Goal: Register for event/course: Sign up to attend an event or enroll in a course

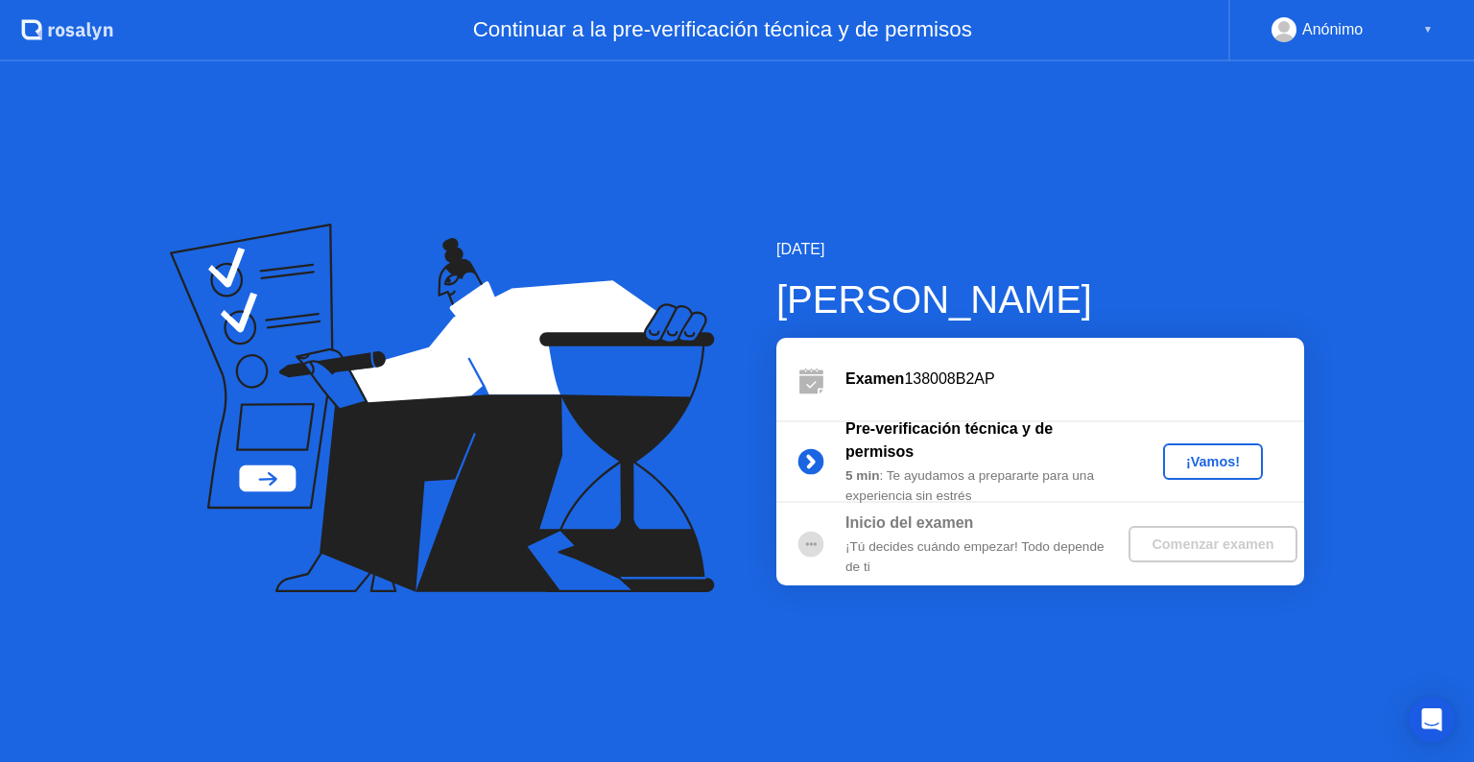
click at [1222, 468] on div "¡Vamos!" at bounding box center [1213, 461] width 84 height 15
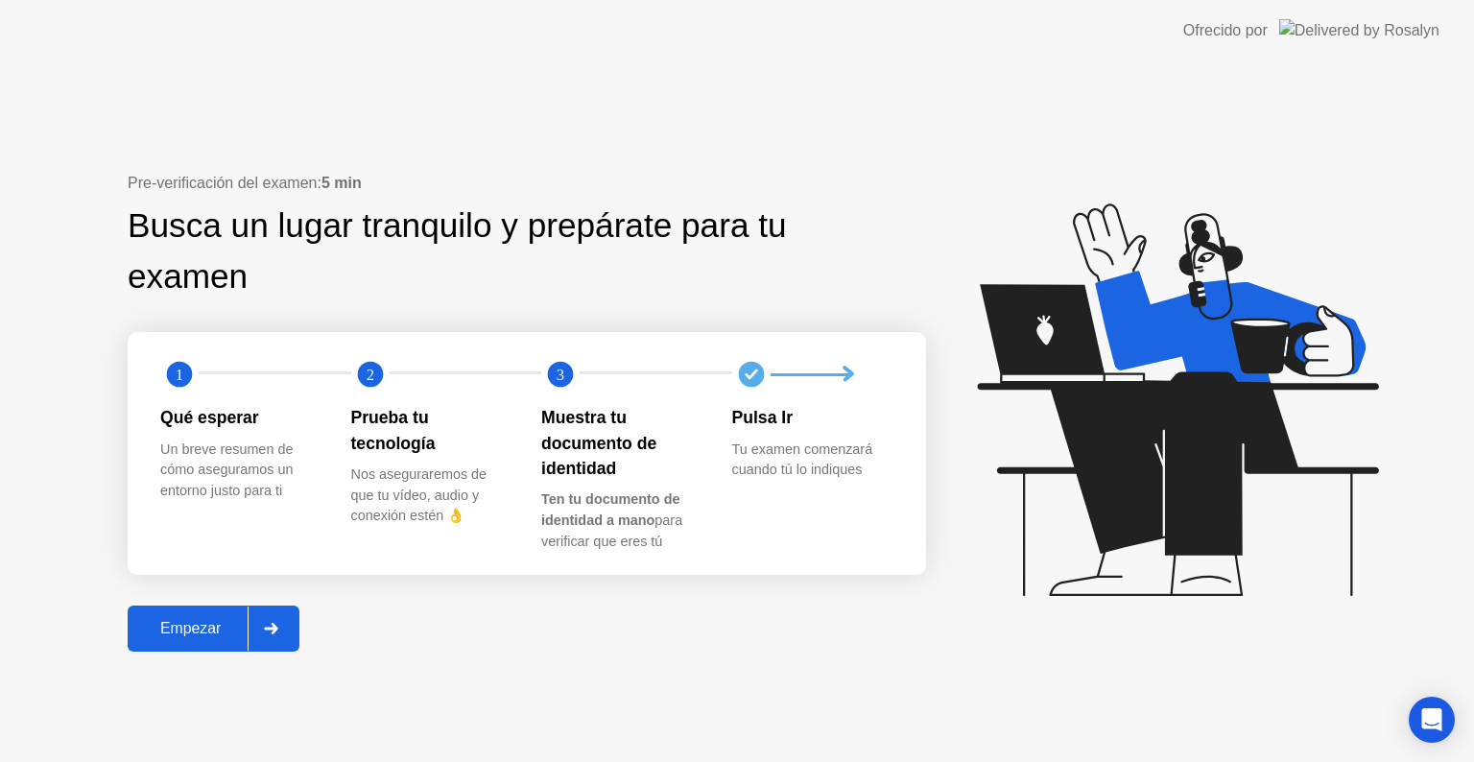
click at [161, 620] on div "Empezar" at bounding box center [190, 628] width 114 height 17
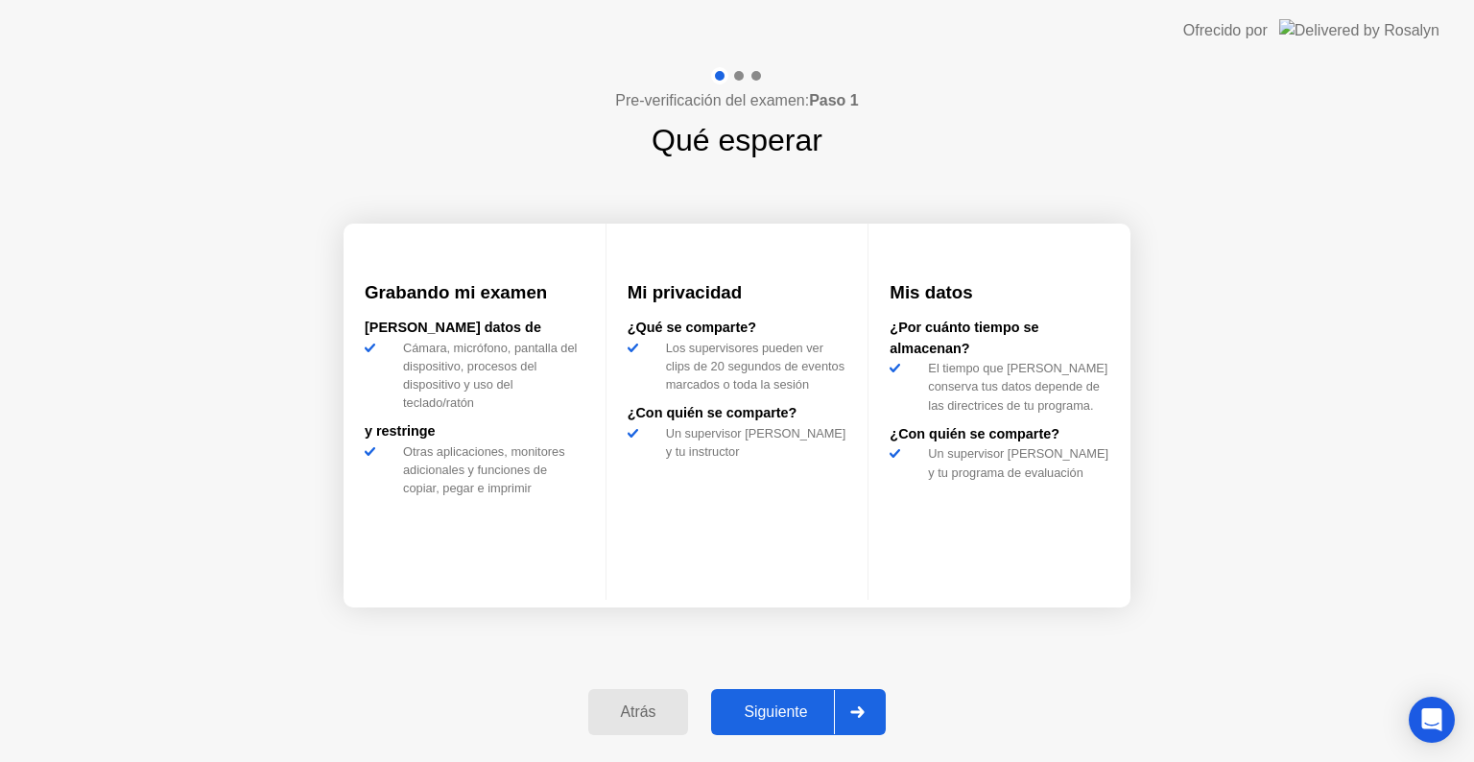
click at [765, 706] on div "Siguiente" at bounding box center [775, 711] width 117 height 17
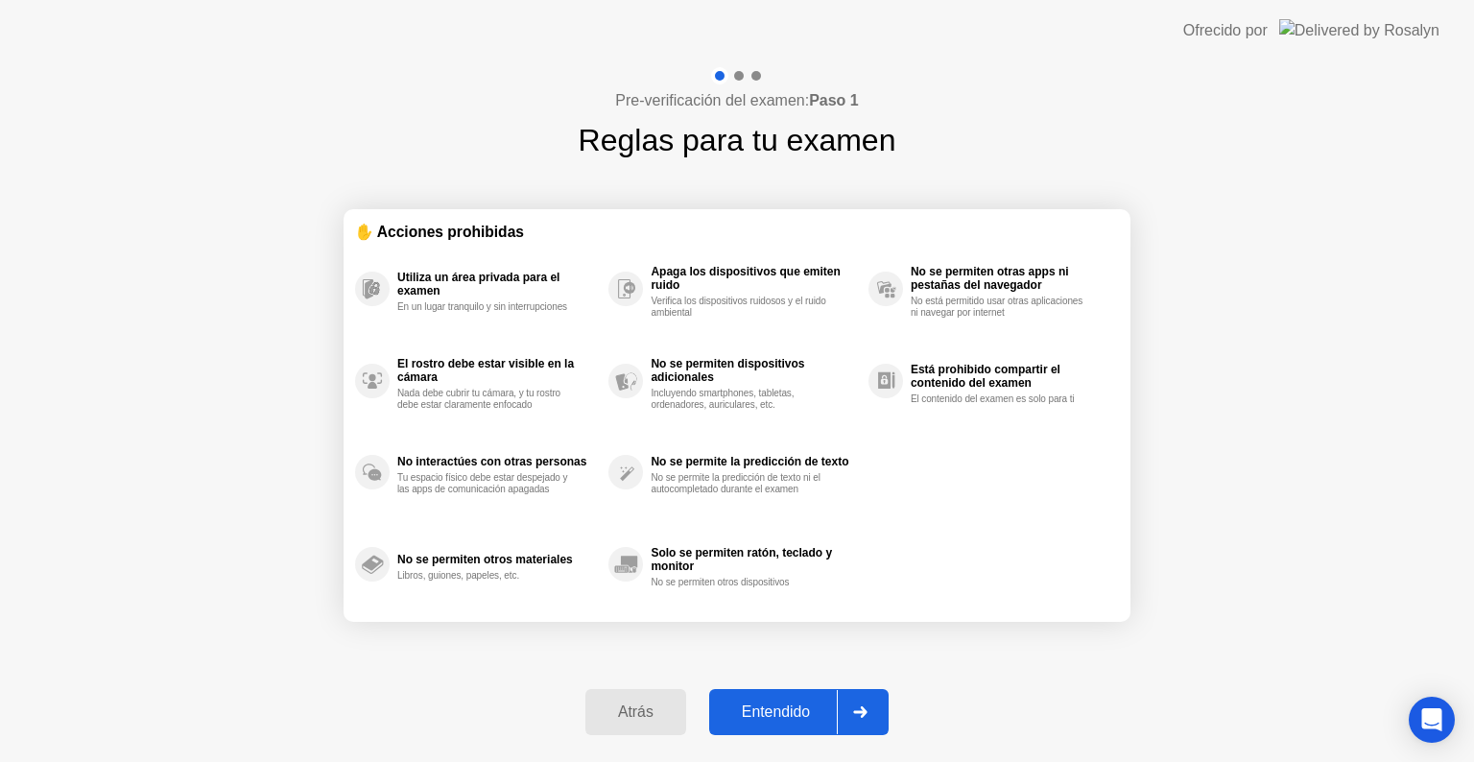
click at [765, 706] on div "Entendido" at bounding box center [776, 711] width 122 height 17
select select "**********"
select select "*******"
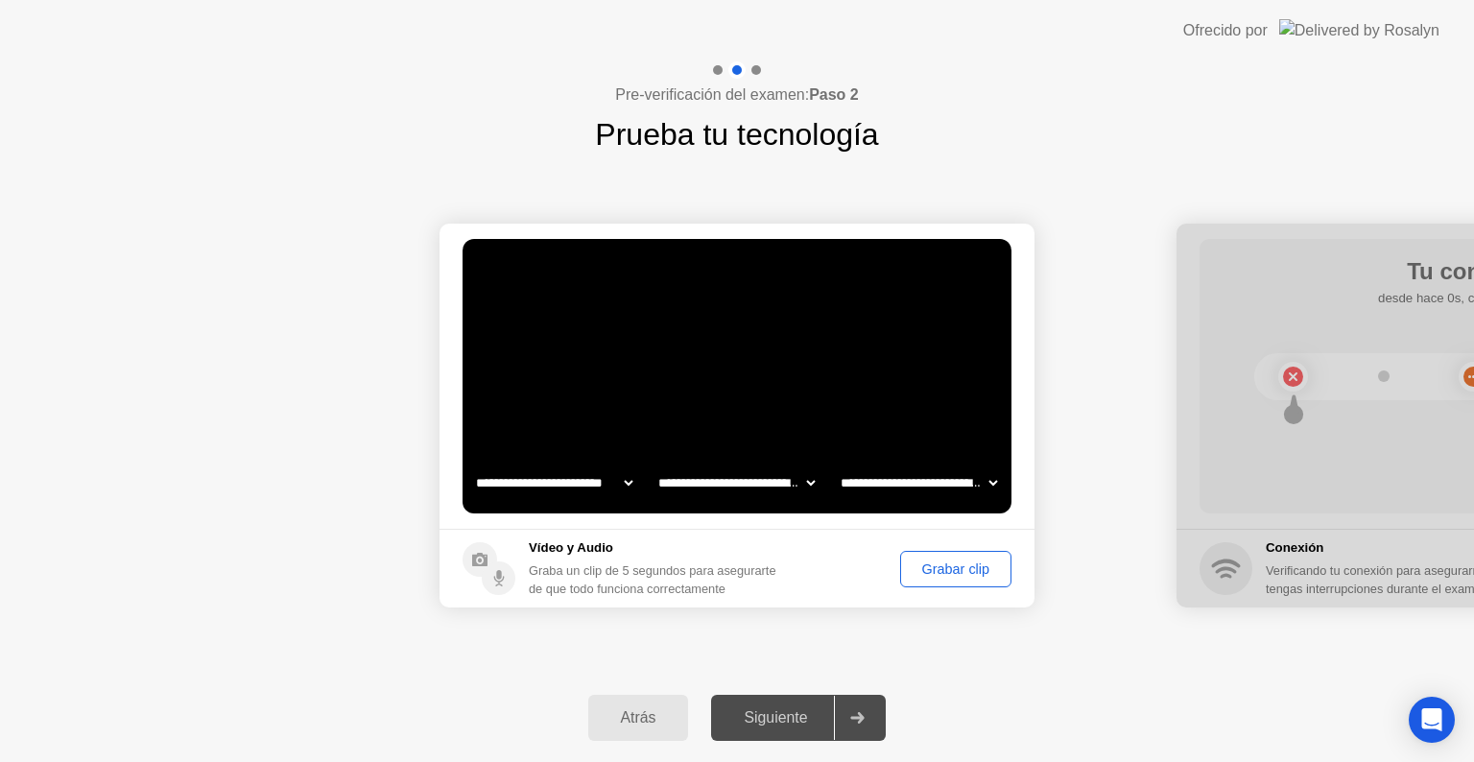
click at [954, 572] on div "Grabar clip" at bounding box center [956, 568] width 98 height 15
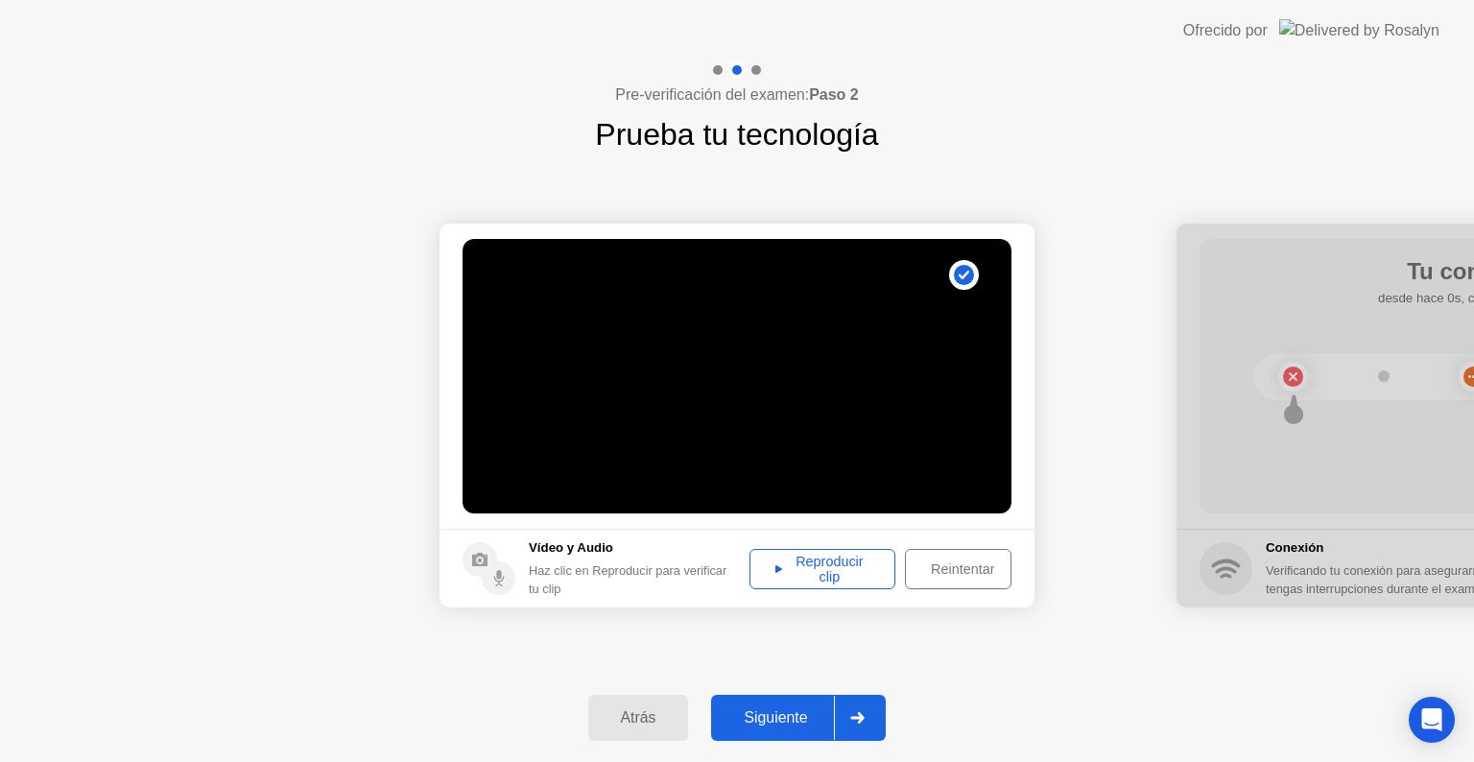
click at [862, 576] on div "Reproducir clip" at bounding box center [822, 569] width 132 height 31
click at [768, 714] on div "Siguiente" at bounding box center [775, 717] width 117 height 17
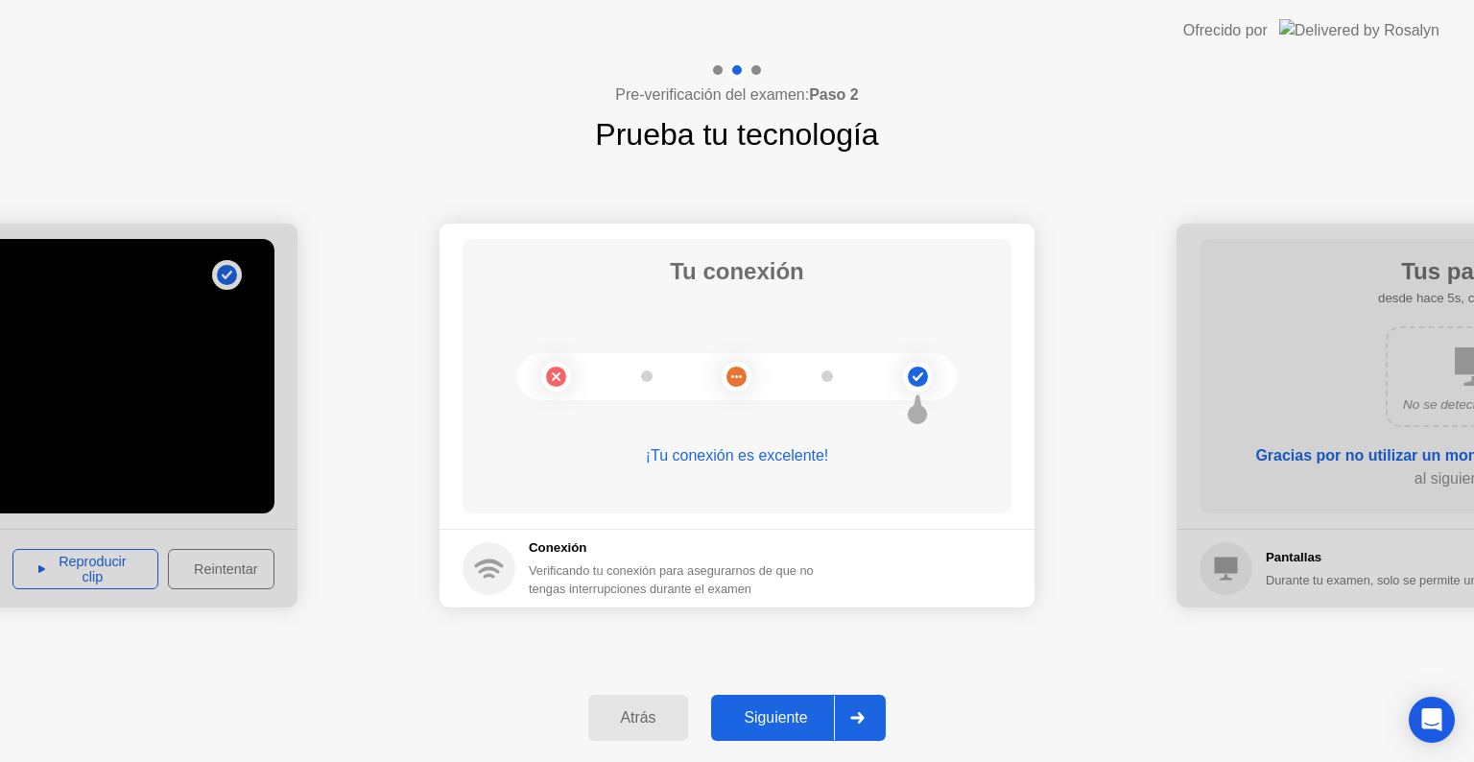
click at [768, 714] on div "Siguiente" at bounding box center [775, 717] width 117 height 17
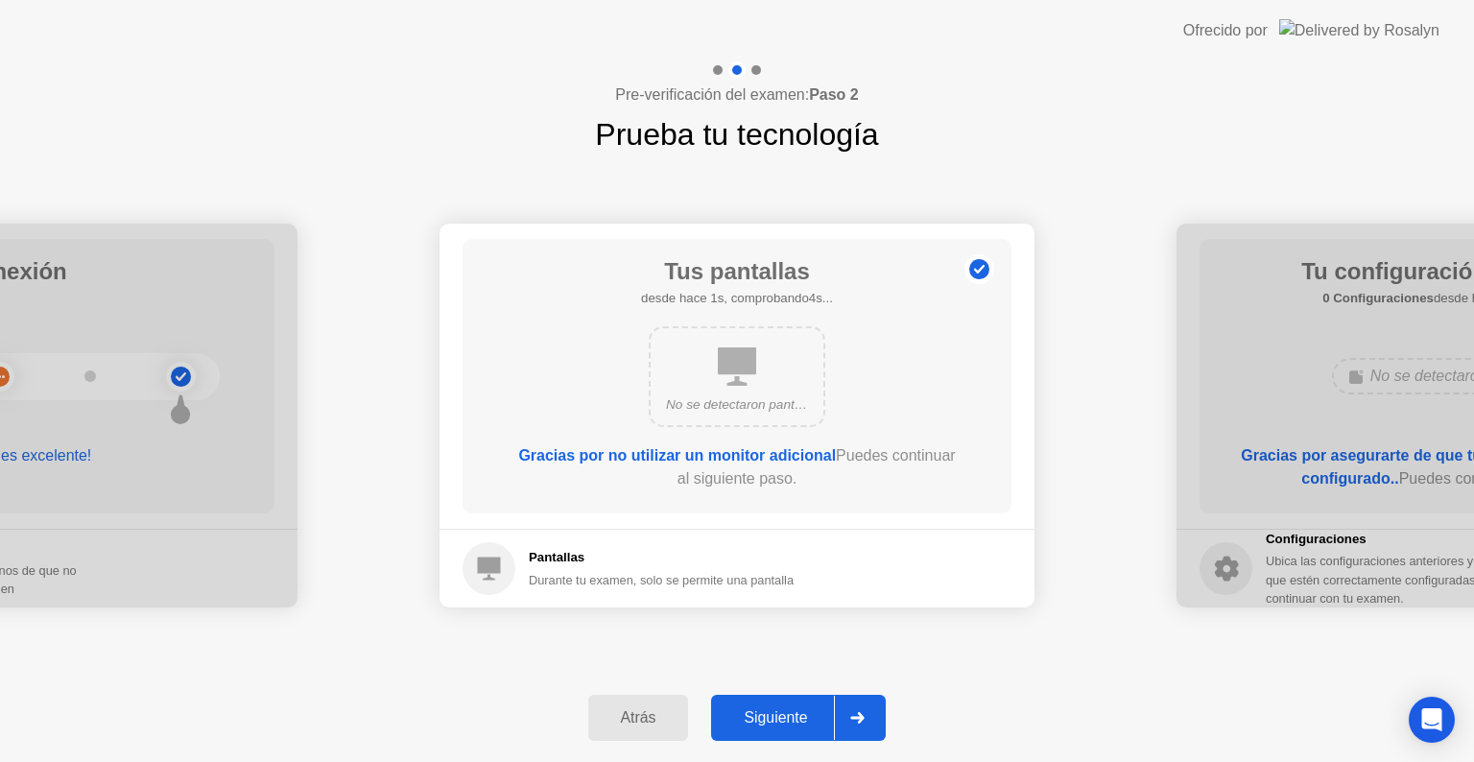
click at [768, 714] on div "Siguiente" at bounding box center [775, 717] width 117 height 17
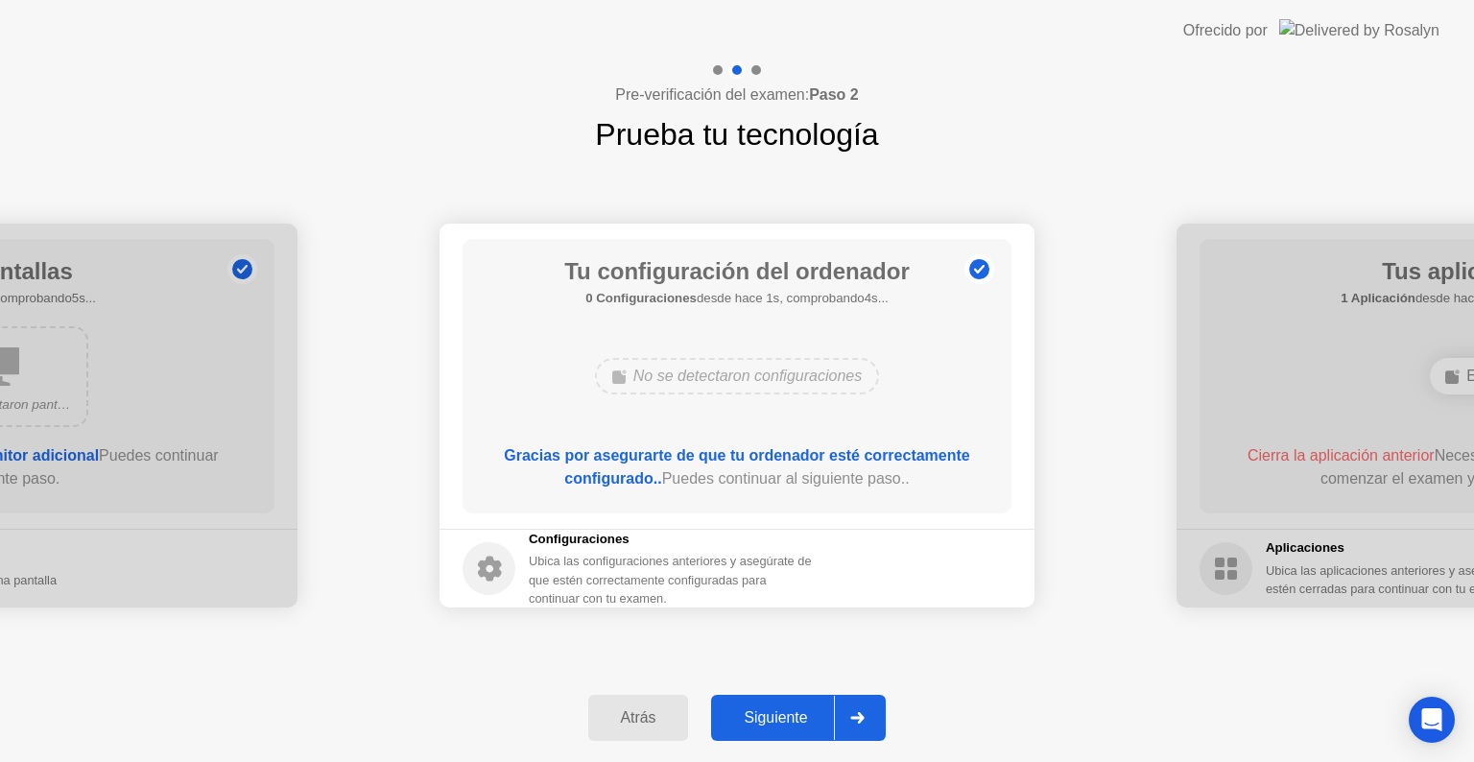
click at [768, 714] on div "Siguiente" at bounding box center [775, 717] width 117 height 17
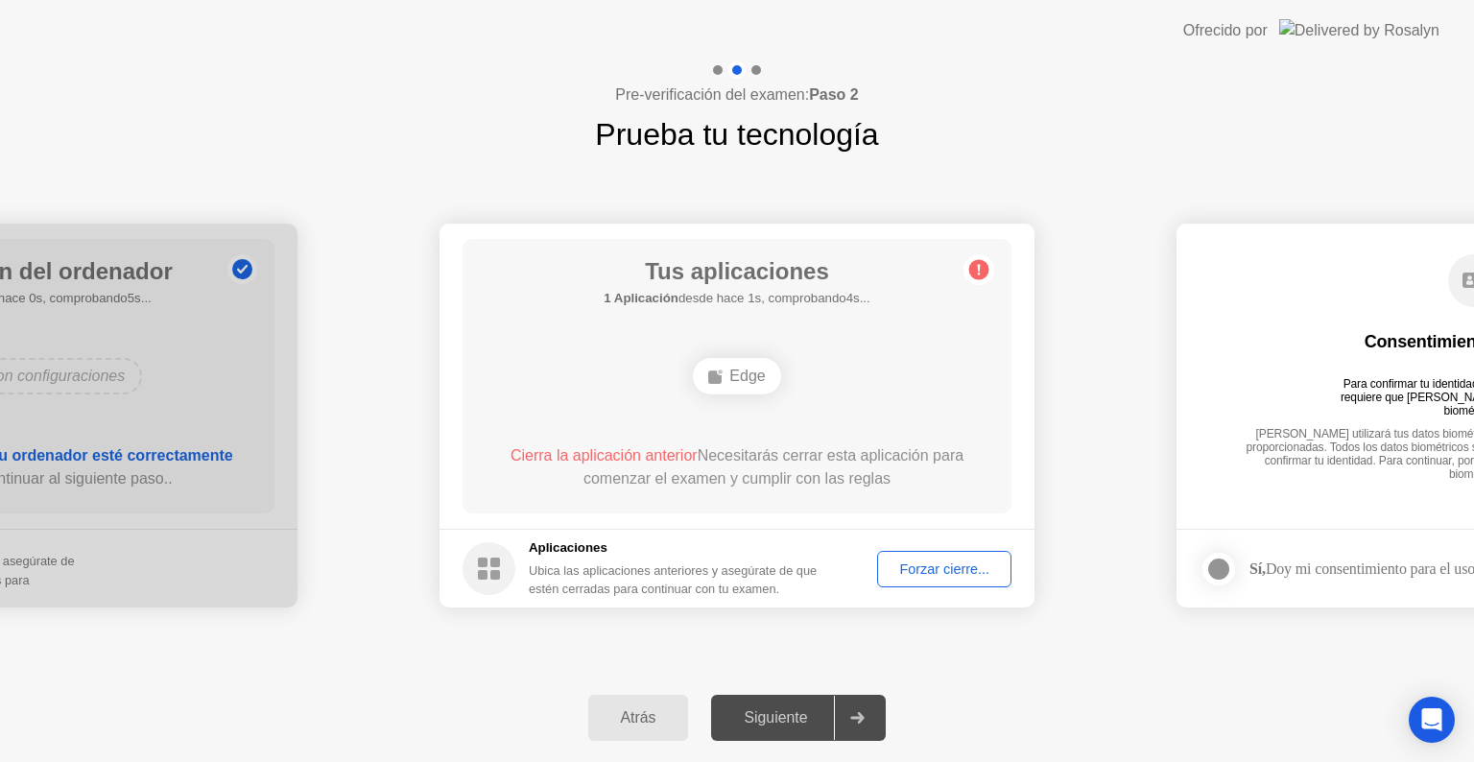
click at [902, 563] on div "Forzar cierre..." at bounding box center [944, 568] width 121 height 15
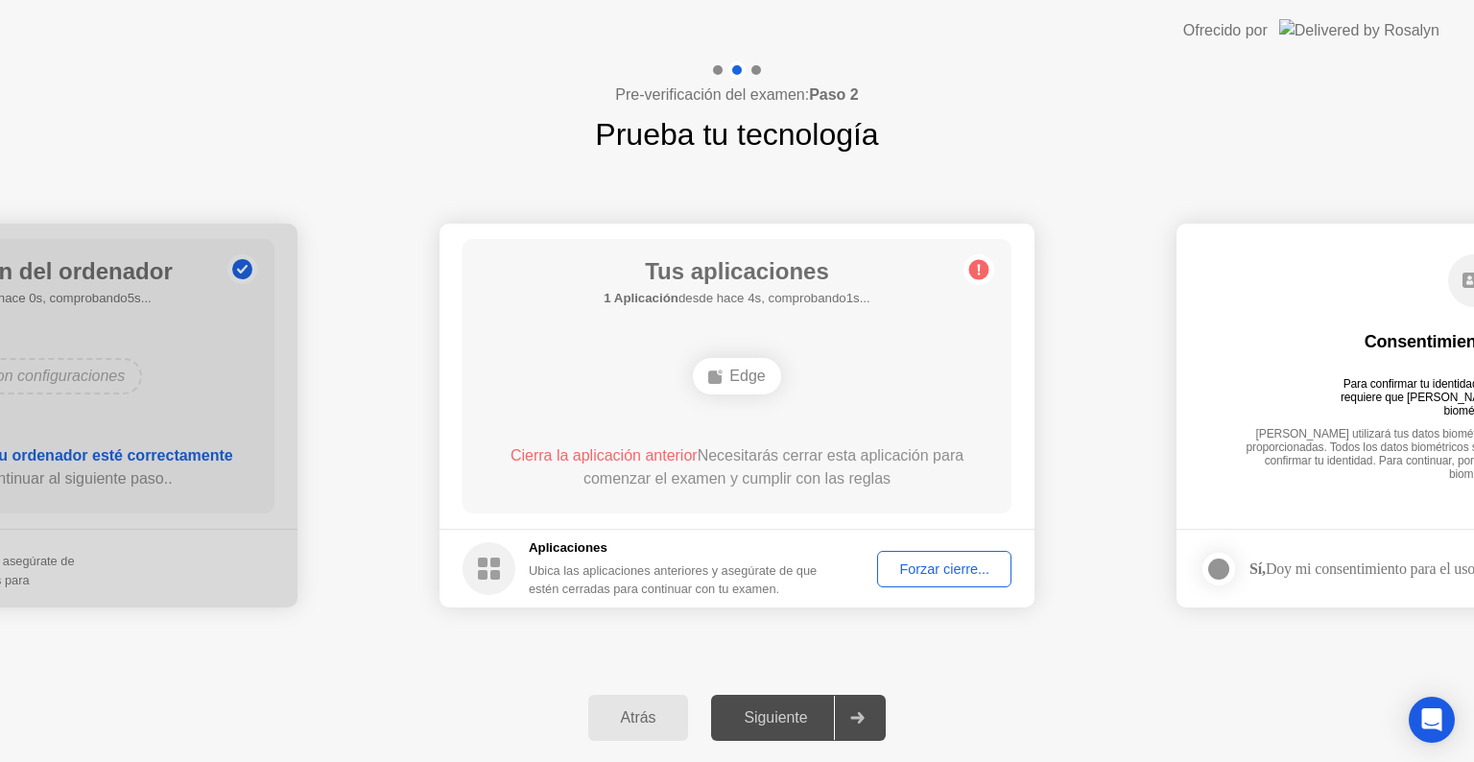
click at [896, 564] on div "Forzar cierre..." at bounding box center [944, 568] width 121 height 15
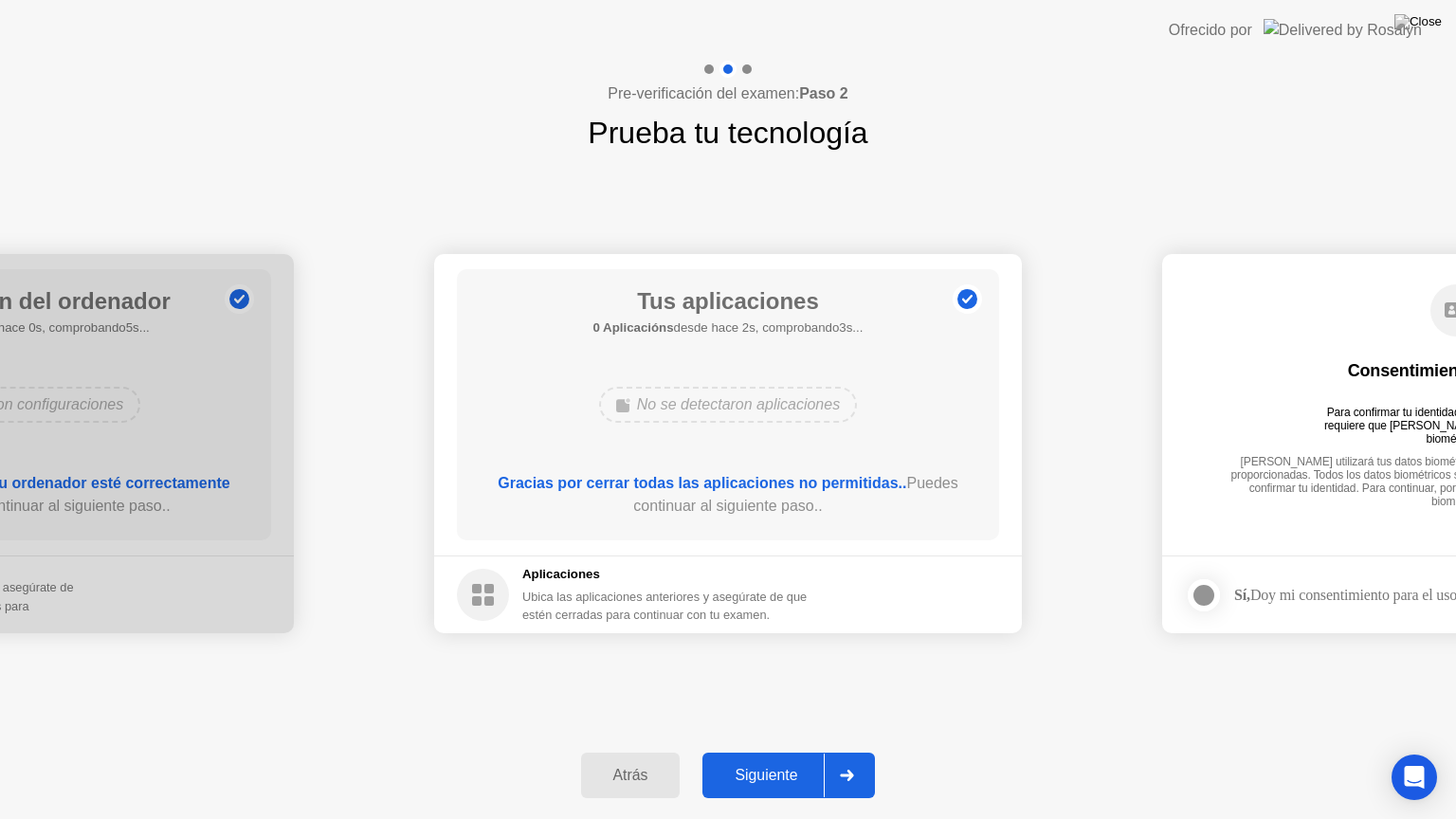
click at [760, 752] on div "Siguiente" at bounding box center [766, 775] width 116 height 17
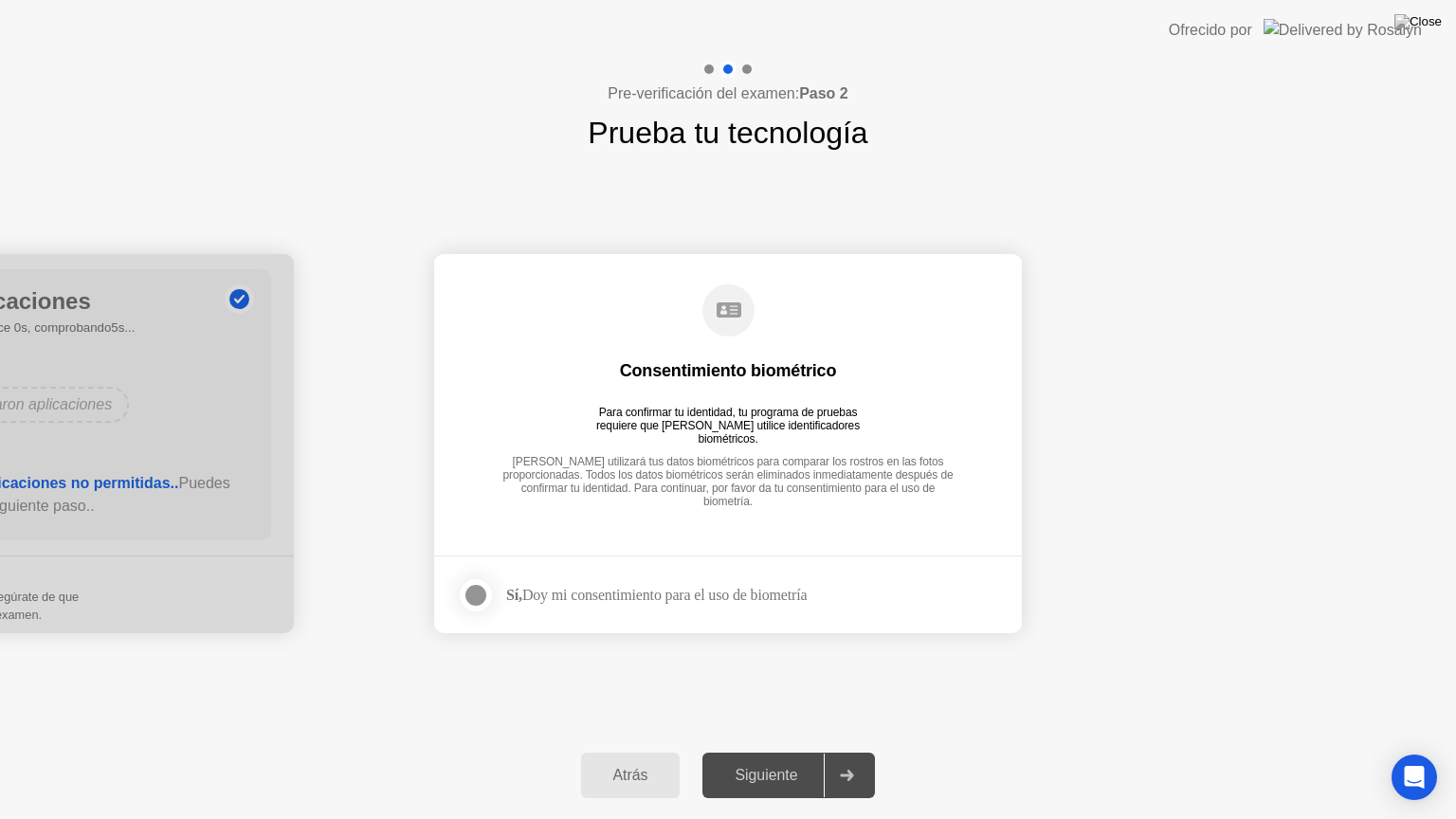
click at [465, 593] on div at bounding box center [475, 595] width 23 height 23
click at [716, 752] on button "Siguiente" at bounding box center [788, 776] width 173 height 45
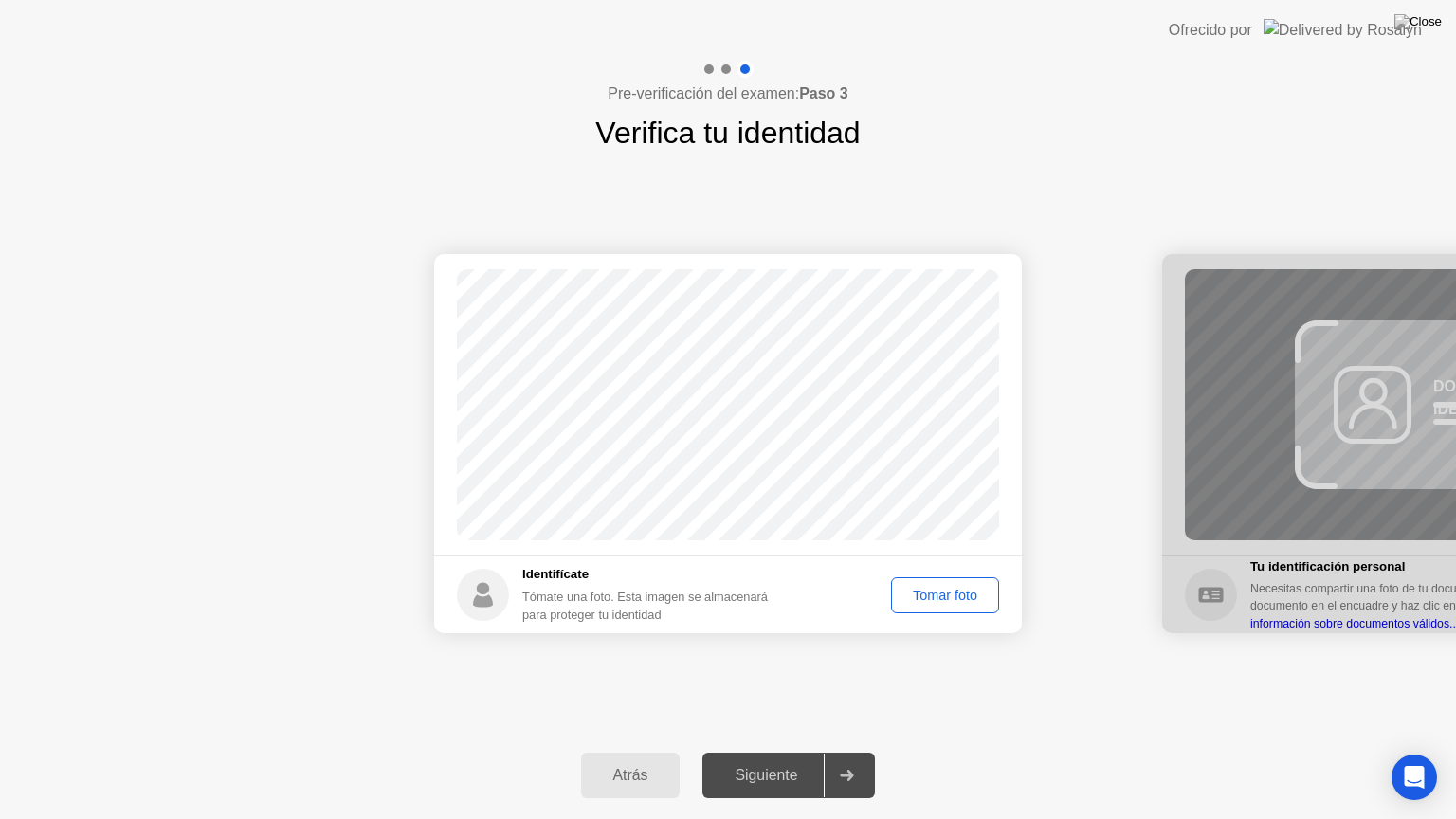
click at [929, 593] on div "Tomar foto" at bounding box center [945, 595] width 95 height 15
click at [779, 752] on div "Siguiente" at bounding box center [766, 775] width 116 height 17
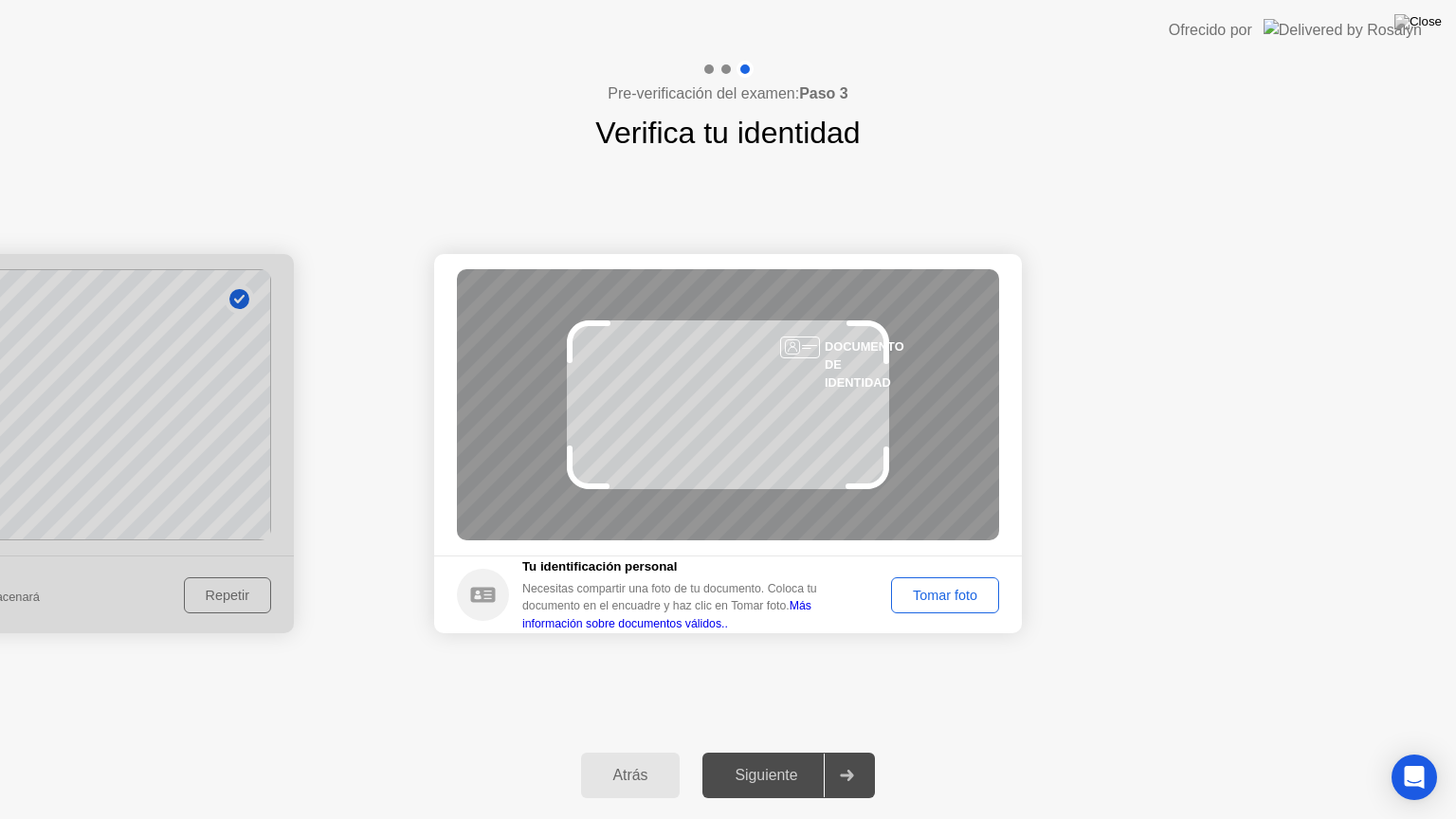
click at [917, 589] on div "Tomar foto" at bounding box center [945, 595] width 95 height 15
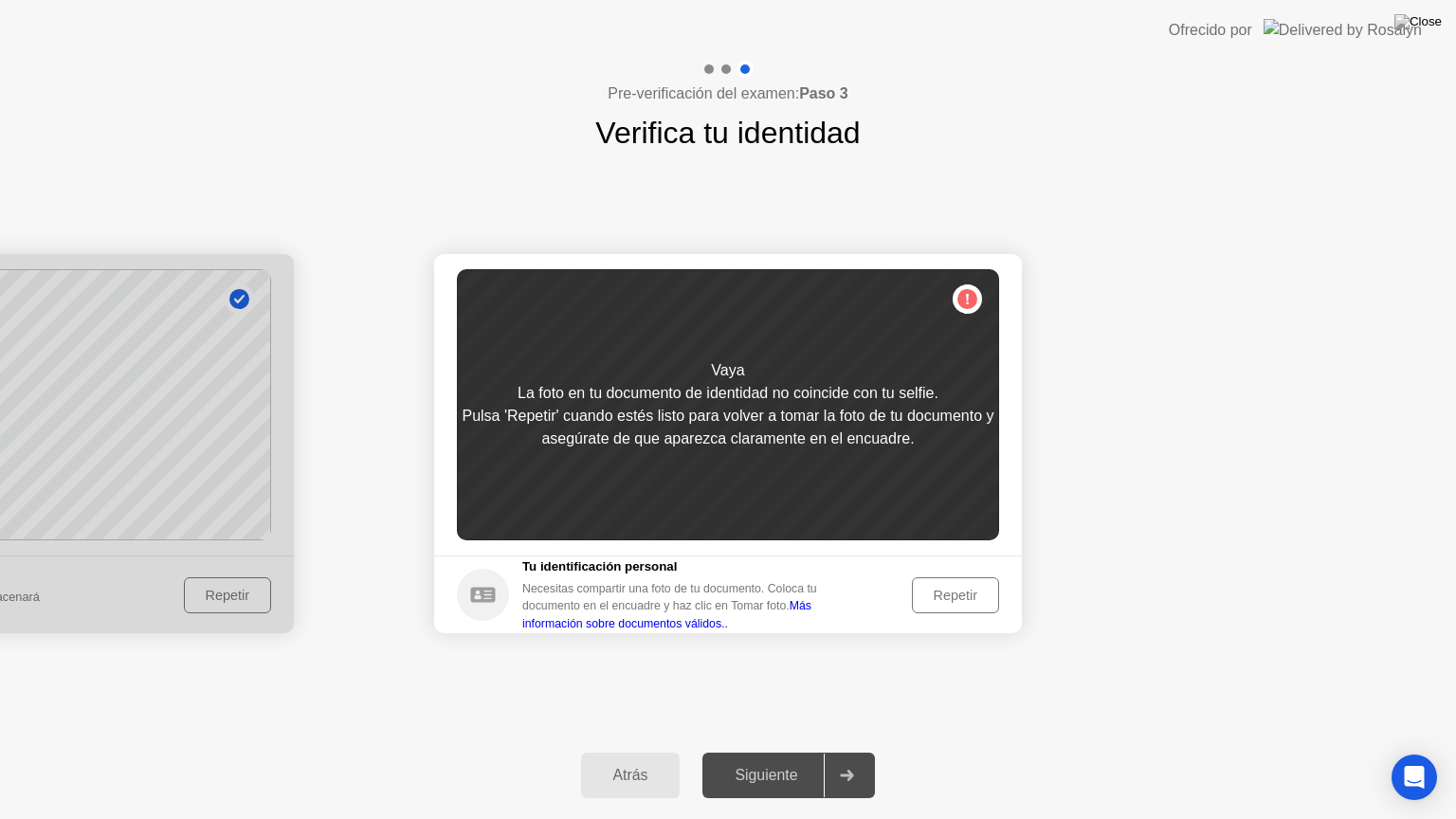
click at [919, 589] on div "Repetir" at bounding box center [955, 595] width 74 height 15
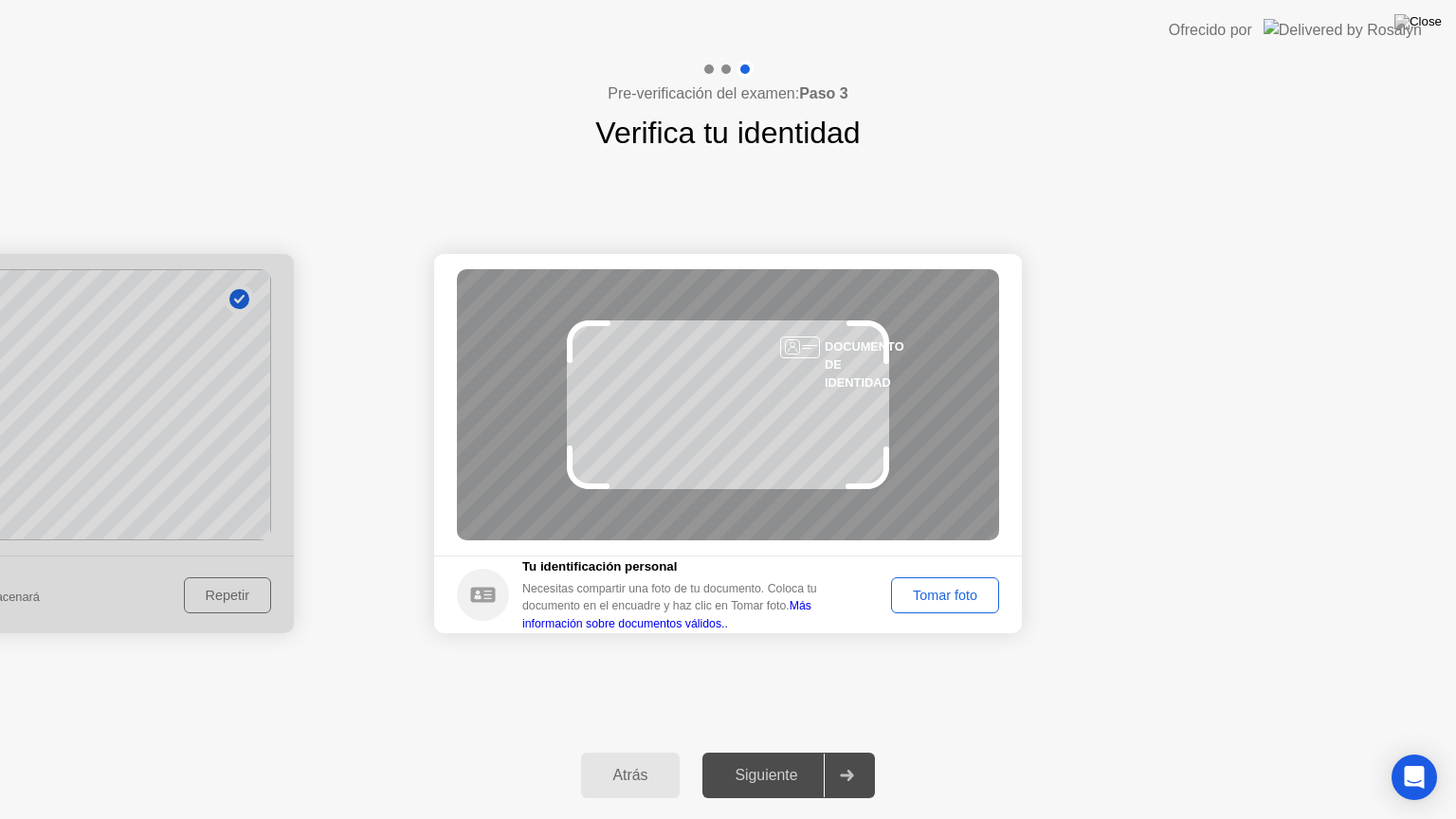
click at [917, 589] on div "Tomar foto" at bounding box center [945, 595] width 95 height 15
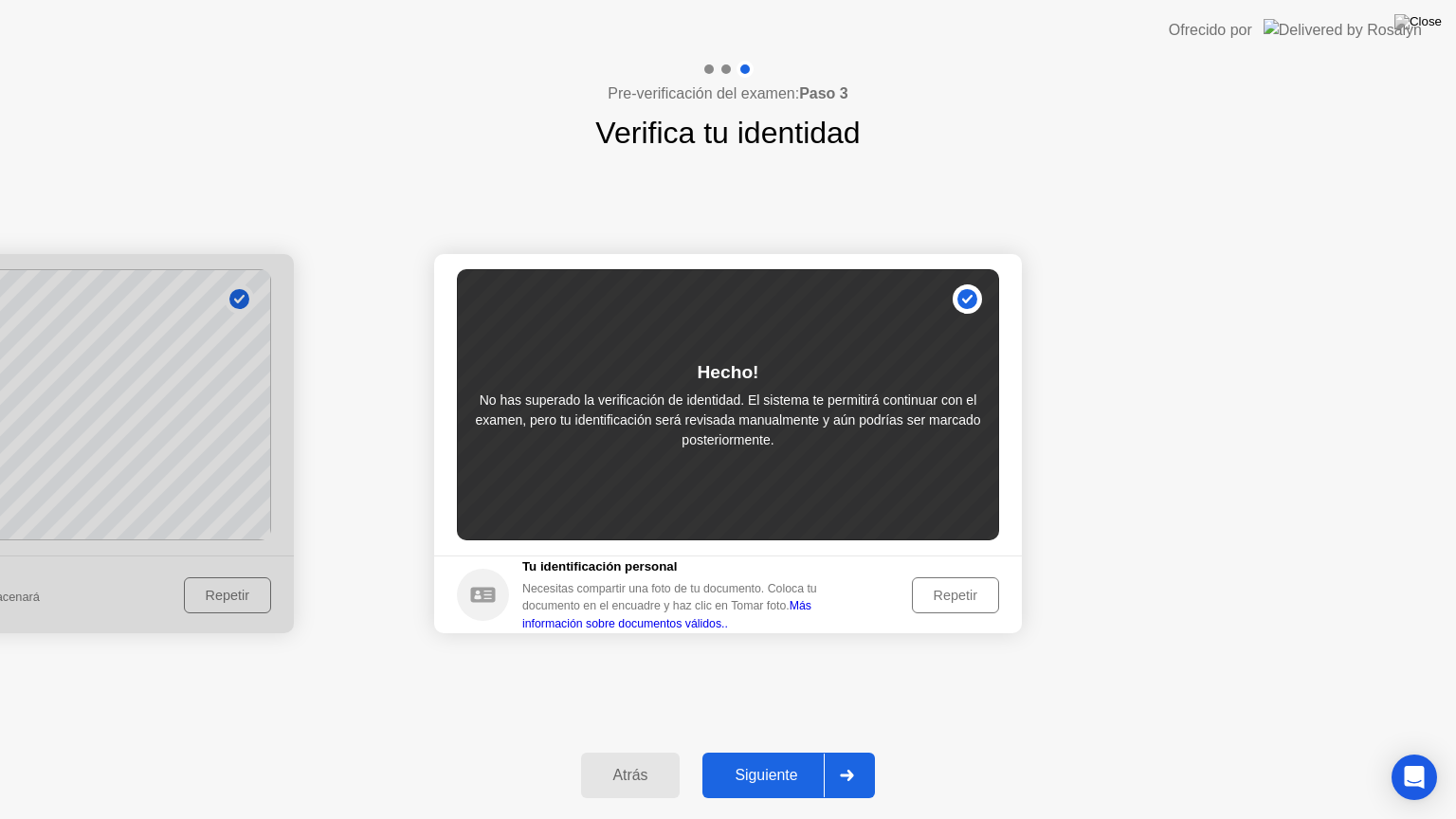
click at [779, 752] on div "Siguiente" at bounding box center [766, 775] width 116 height 17
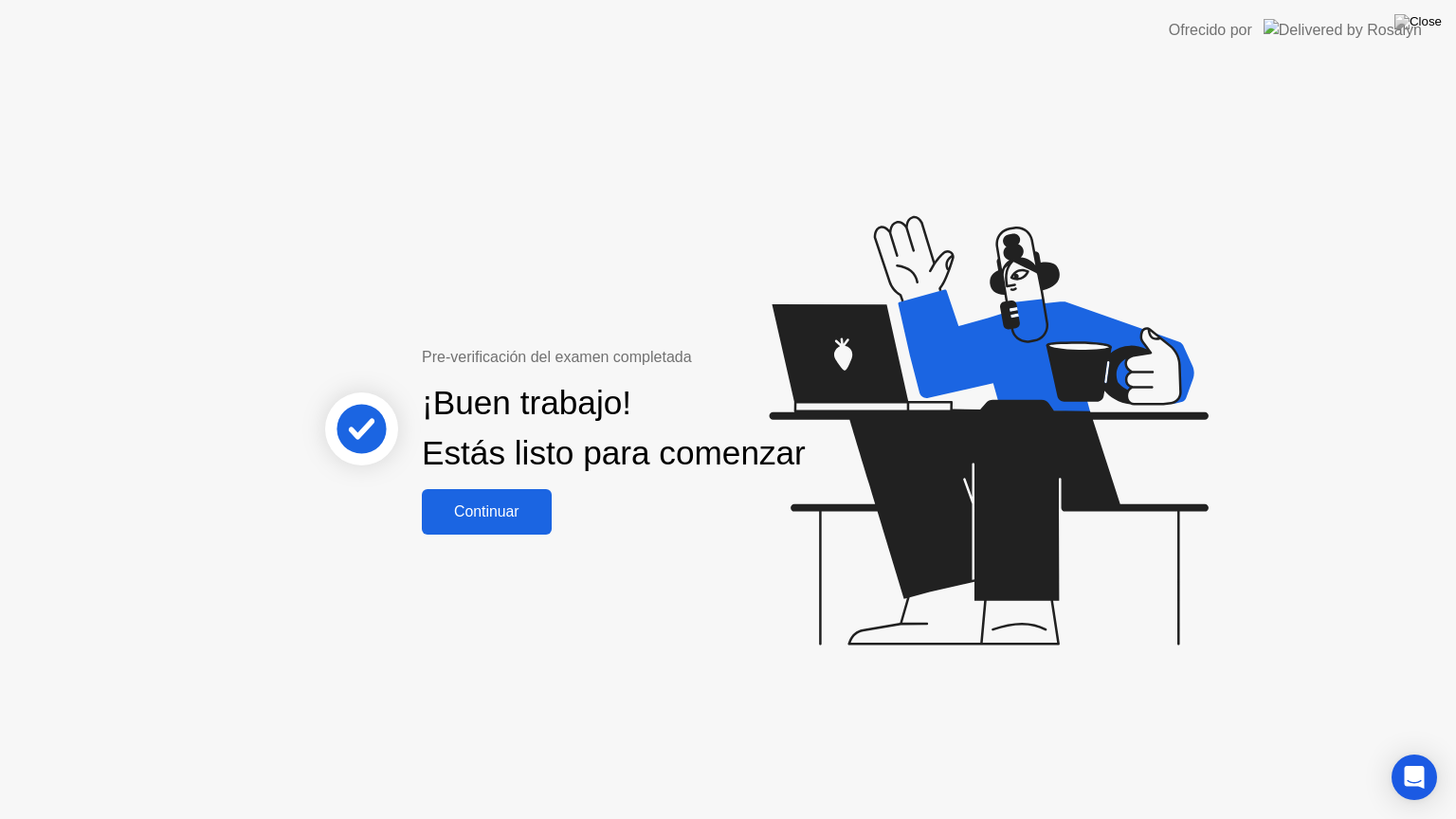
click at [520, 534] on button "Continuar" at bounding box center [486, 512] width 129 height 45
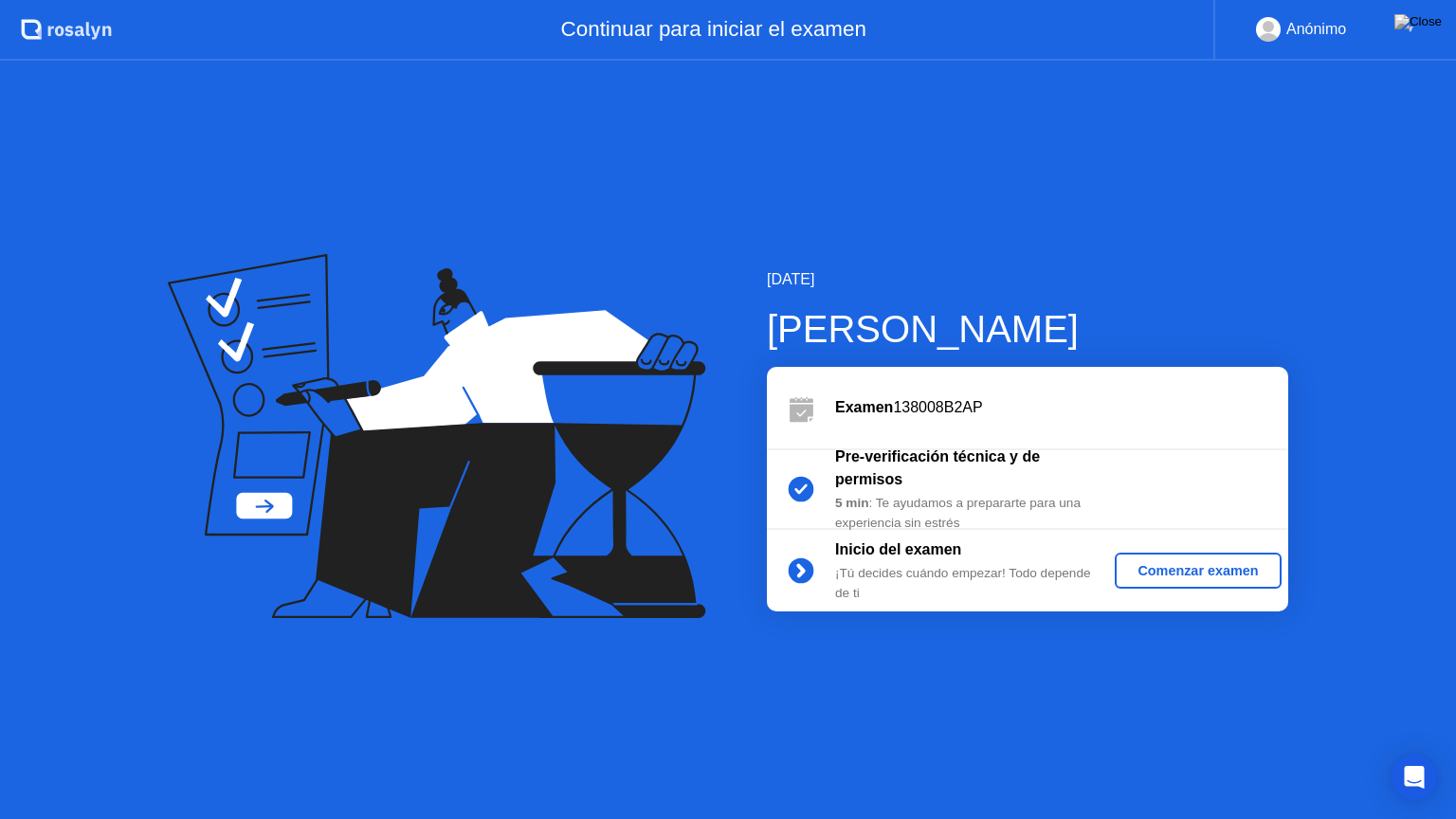
click at [1137, 580] on button "Comenzar examen" at bounding box center [1197, 570] width 166 height 36
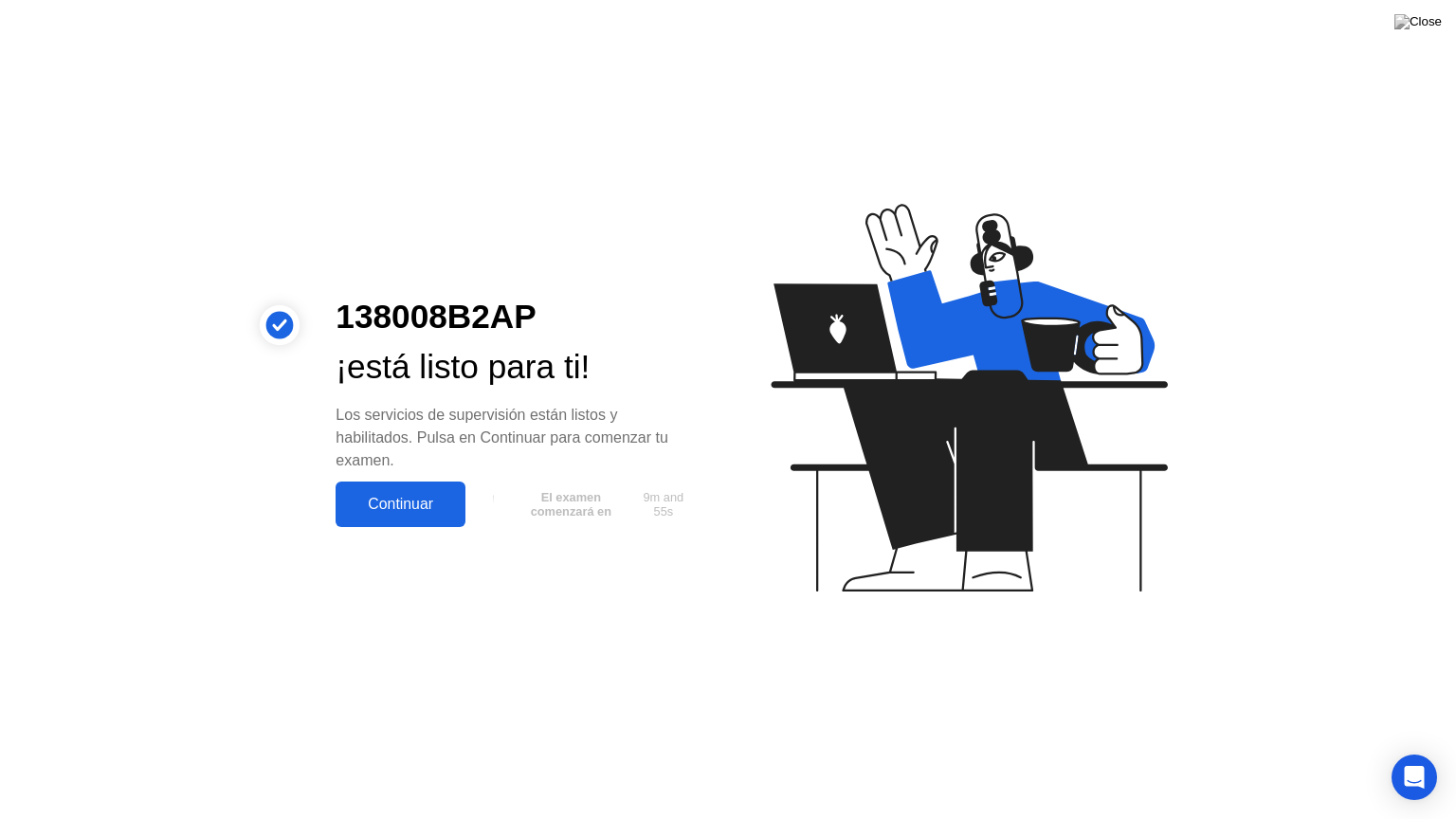
click at [402, 497] on div "Continuar" at bounding box center [400, 504] width 119 height 17
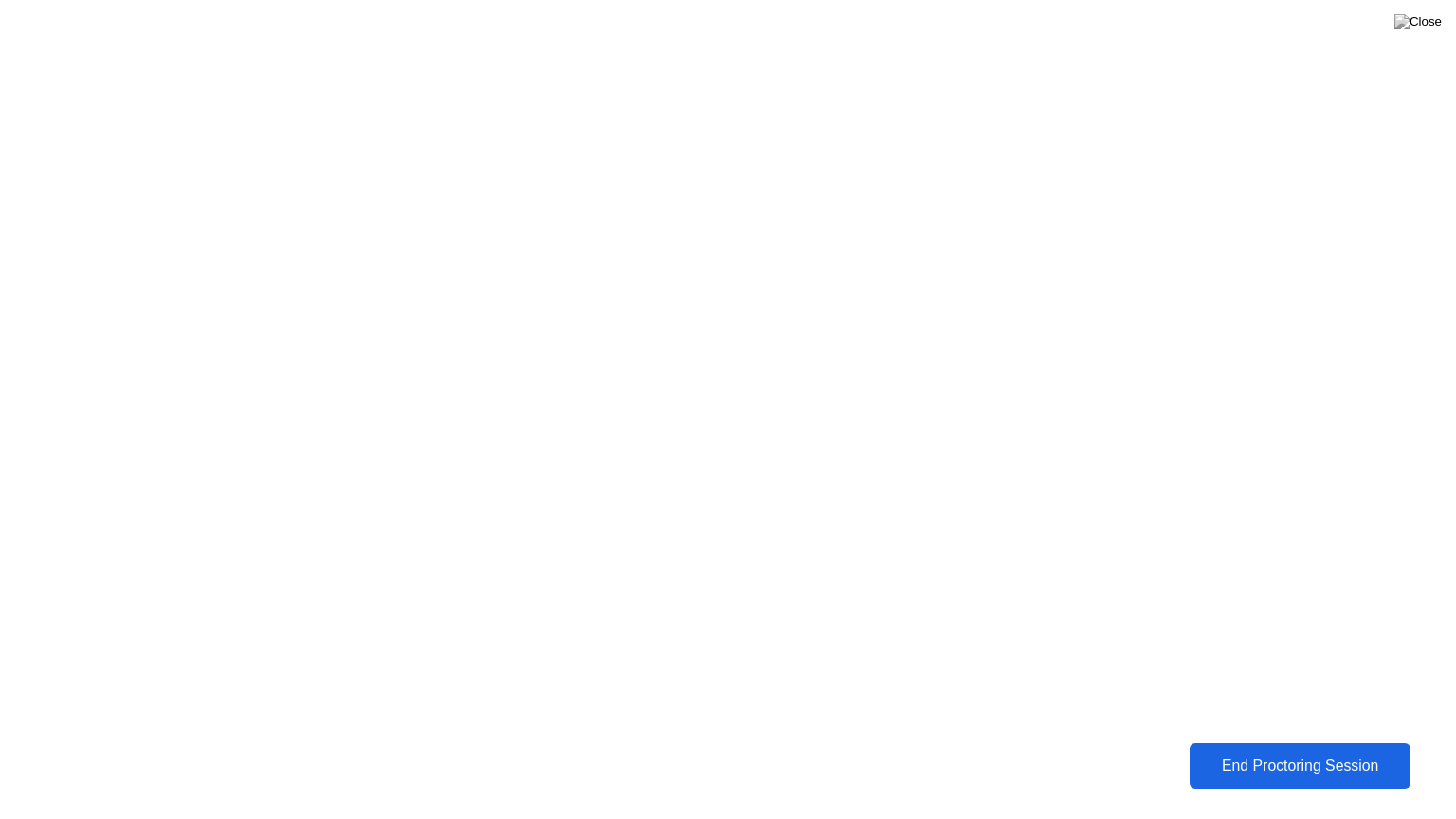
click at [1256, 752] on button "End Proctoring Session" at bounding box center [1299, 766] width 222 height 45
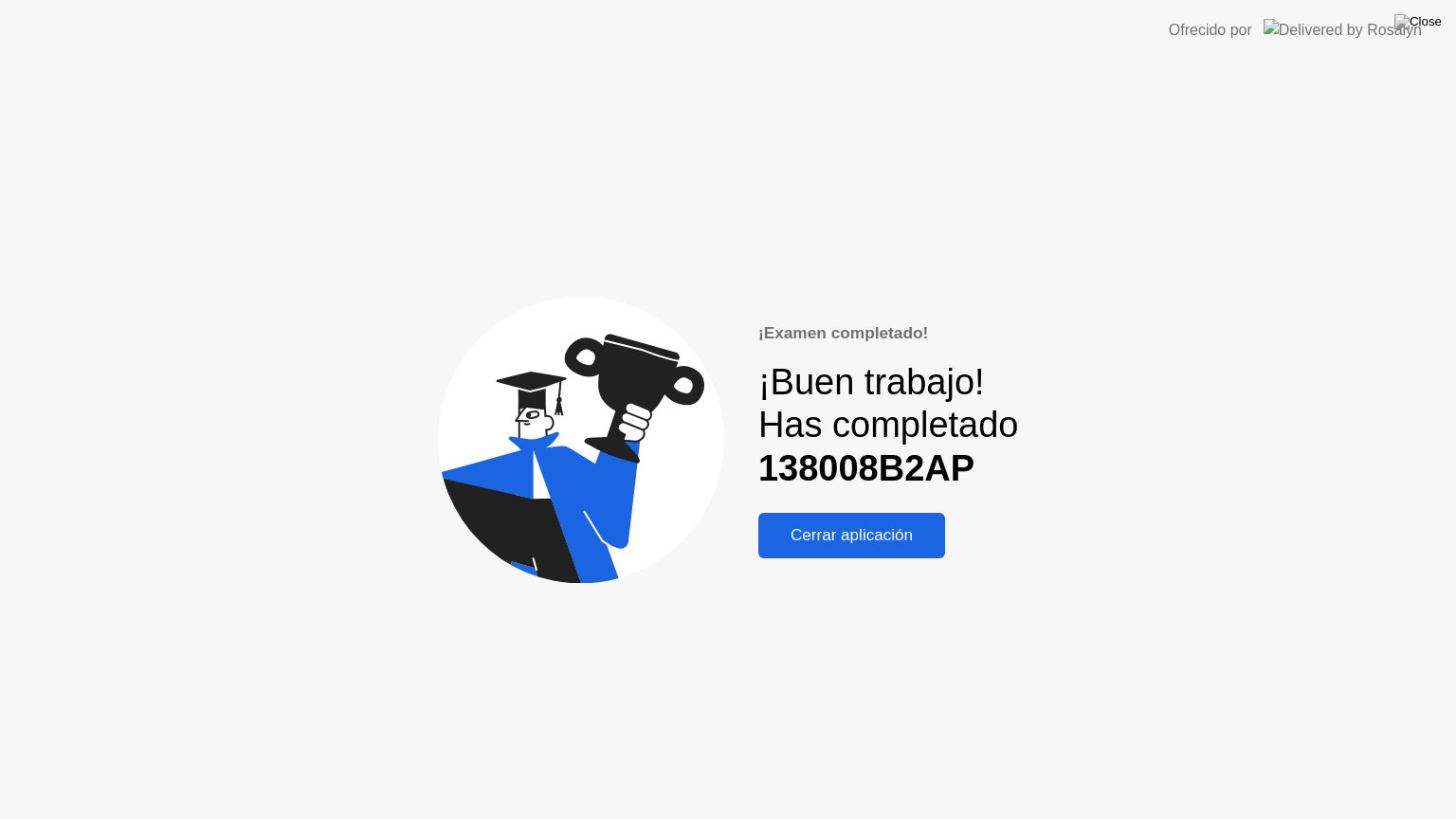
click at [893, 534] on div "Cerrar aplicación" at bounding box center [850, 534] width 175 height 19
